Goal: Find specific page/section: Find specific page/section

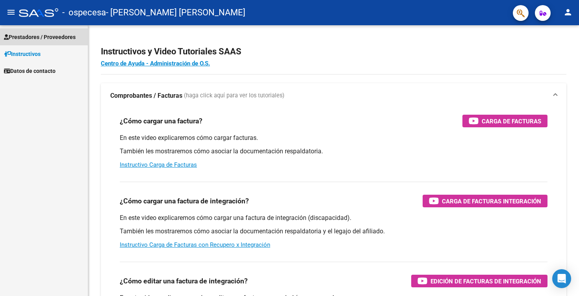
click at [55, 38] on span "Prestadores / Proveedores" at bounding box center [40, 37] width 72 height 9
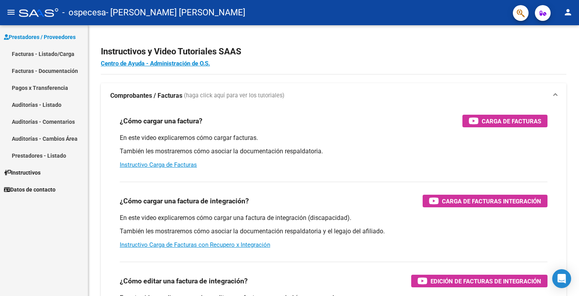
click at [55, 52] on link "Facturas - Listado/Carga" at bounding box center [44, 53] width 88 height 17
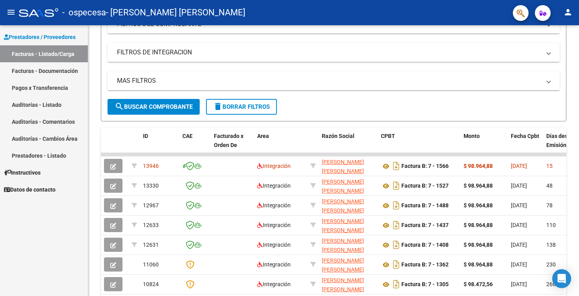
click at [45, 189] on span "Datos de contacto" at bounding box center [30, 189] width 52 height 9
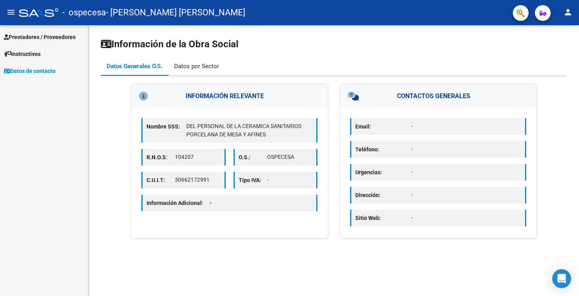
click at [180, 67] on div "Datos por Sector" at bounding box center [196, 66] width 45 height 9
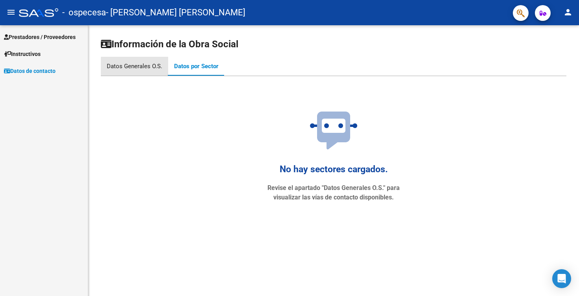
click at [151, 67] on div "Datos Generales O.S." at bounding box center [134, 66] width 55 height 9
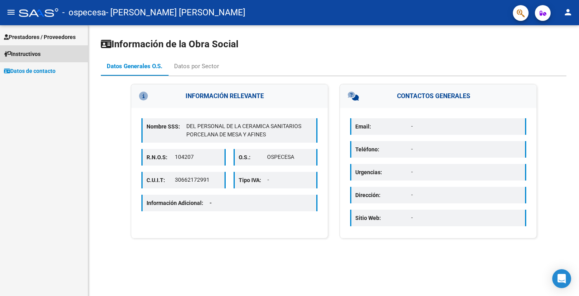
click at [41, 53] on span "Instructivos" at bounding box center [22, 54] width 37 height 9
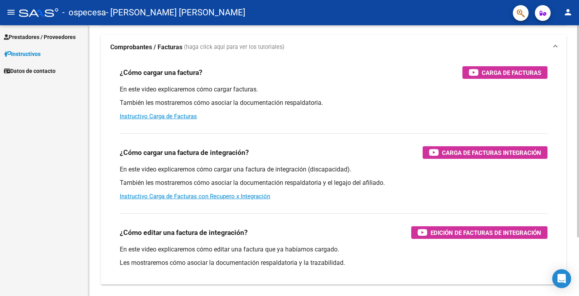
scroll to position [75, 0]
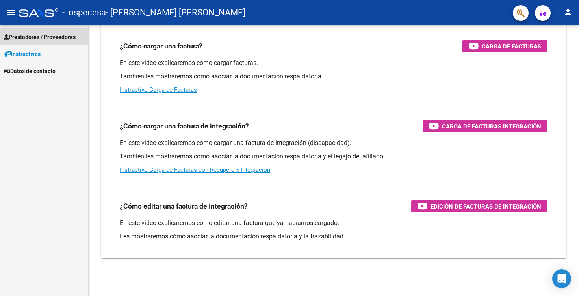
click at [57, 37] on span "Prestadores / Proveedores" at bounding box center [40, 37] width 72 height 9
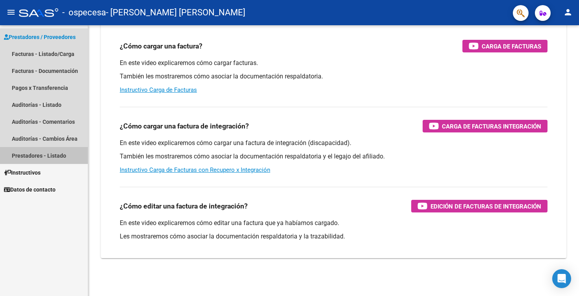
click at [57, 155] on link "Prestadores - Listado" at bounding box center [44, 155] width 88 height 17
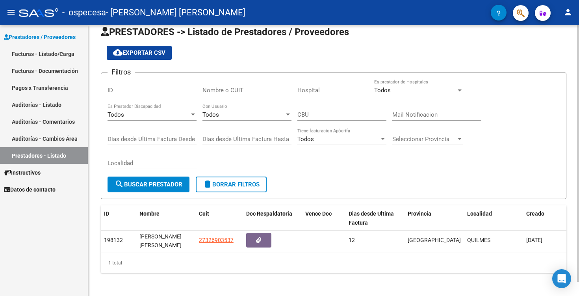
scroll to position [15, 0]
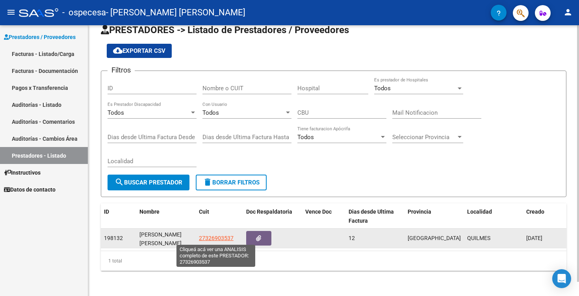
click at [214, 237] on span "27326903537" at bounding box center [216, 238] width 35 height 6
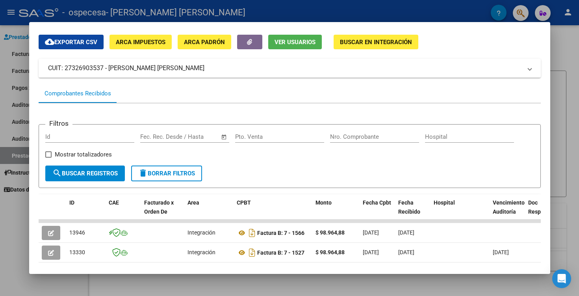
scroll to position [0, 0]
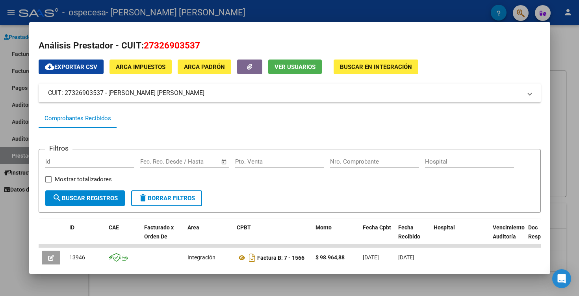
click at [8, 148] on div at bounding box center [289, 148] width 579 height 296
